Goal: Navigation & Orientation: Understand site structure

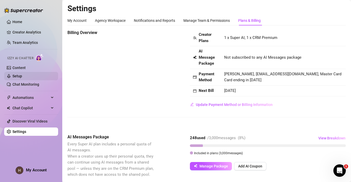
click at [15, 75] on link "Setup" at bounding box center [17, 76] width 10 height 4
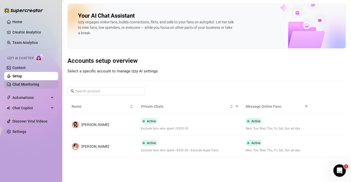
click at [20, 82] on link "Chat Monitoring" at bounding box center [25, 84] width 27 height 4
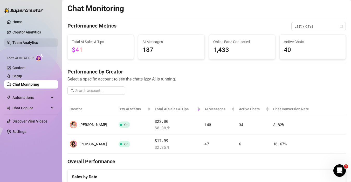
click at [19, 41] on link "Team Analytics" at bounding box center [24, 42] width 25 height 4
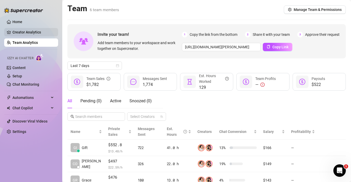
click at [18, 34] on link "Creator Analytics" at bounding box center [32, 32] width 41 height 8
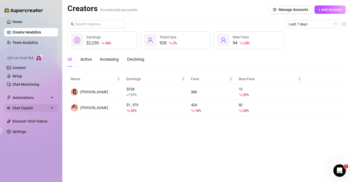
click at [43, 109] on span "Chat Copilot" at bounding box center [30, 108] width 37 height 8
